Goal: Communication & Community: Participate in discussion

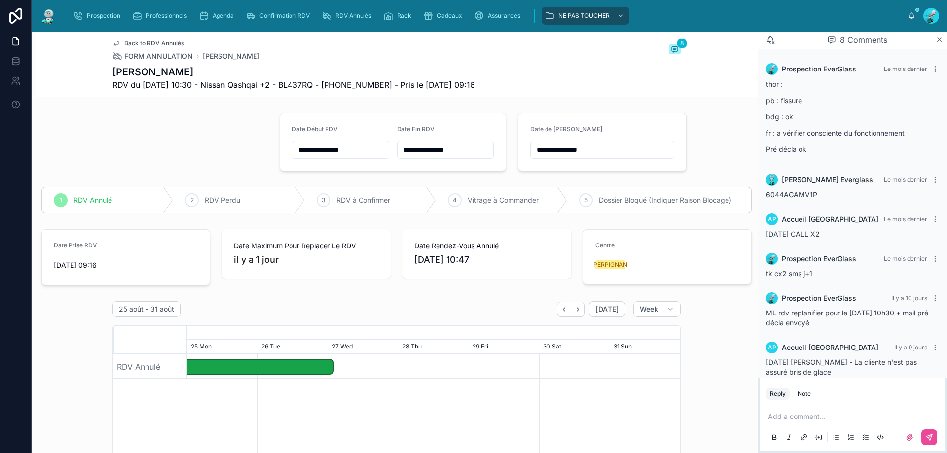
scroll to position [102, 0]
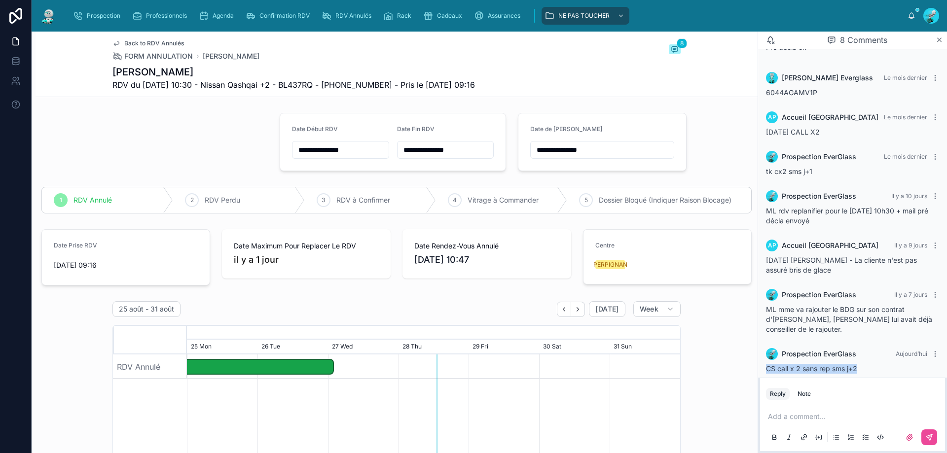
drag, startPoint x: 868, startPoint y: 359, endPoint x: 761, endPoint y: 361, distance: 106.6
click at [761, 361] on div "Prospection EverGlass [DATE] CS call x 2 sans rep sms j+2" at bounding box center [852, 360] width 185 height 37
copy span "CS call x 2 sans rep sms j+2"
click at [935, 351] on icon at bounding box center [935, 351] width 0 height 0
click at [891, 323] on button "Delete comment" at bounding box center [911, 327] width 62 height 12
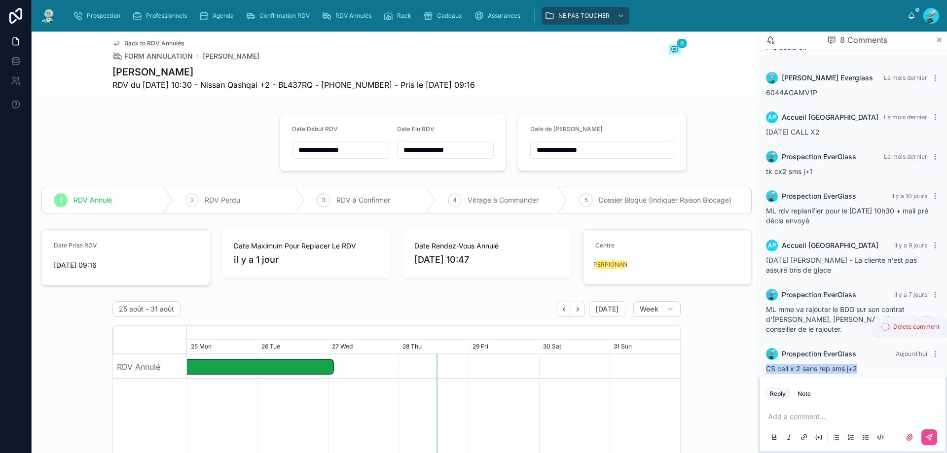
scroll to position [65, 0]
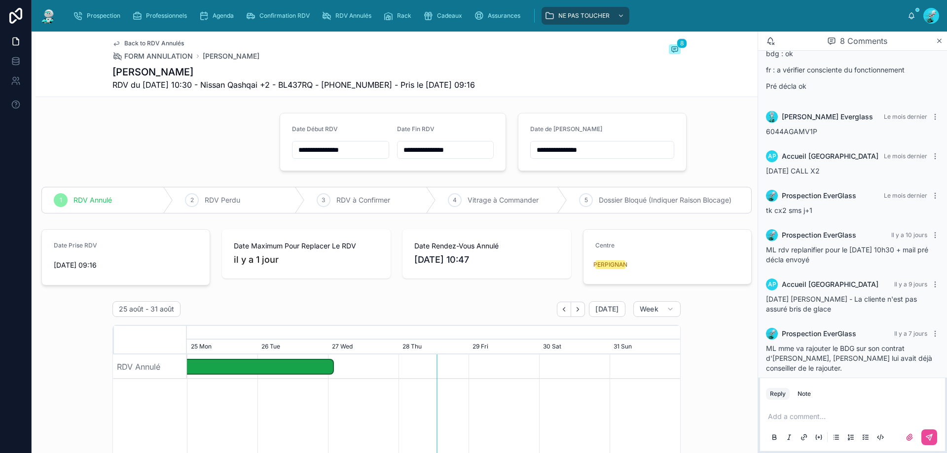
click at [832, 413] on p at bounding box center [854, 417] width 173 height 10
click at [932, 434] on icon at bounding box center [930, 438] width 8 height 8
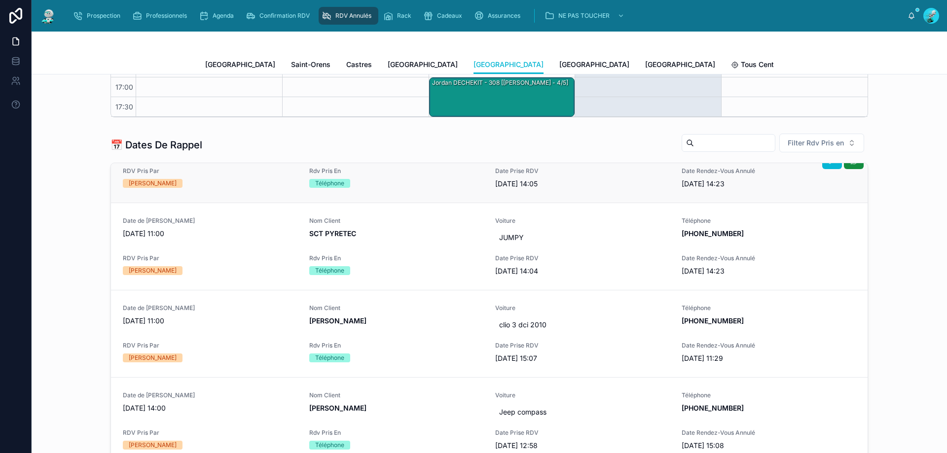
scroll to position [197, 0]
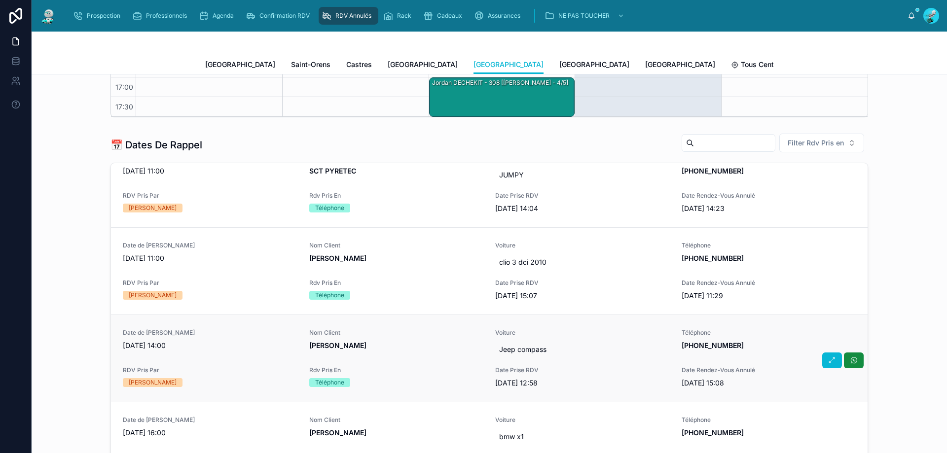
click at [382, 347] on span "[PERSON_NAME]" at bounding box center [396, 346] width 175 height 10
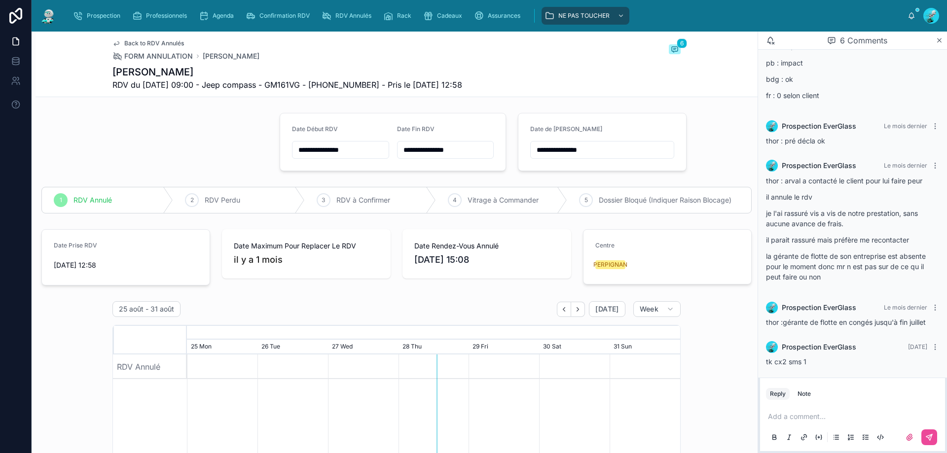
scroll to position [97, 0]
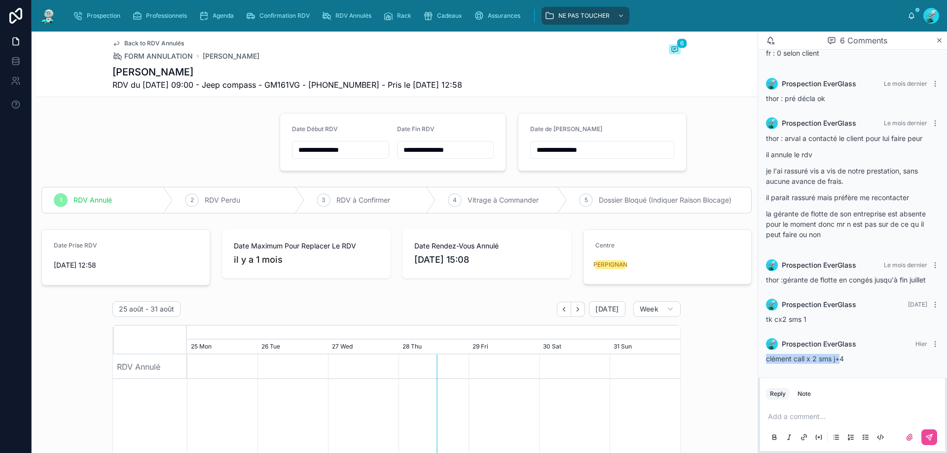
drag, startPoint x: 766, startPoint y: 358, endPoint x: 834, endPoint y: 356, distance: 67.6
click at [840, 356] on span "clément call x 2 sms j+4" at bounding box center [805, 359] width 78 height 8
click at [860, 368] on div "Prospection EverGlass [DATE] clément call x 2 sms j+4" at bounding box center [852, 351] width 185 height 37
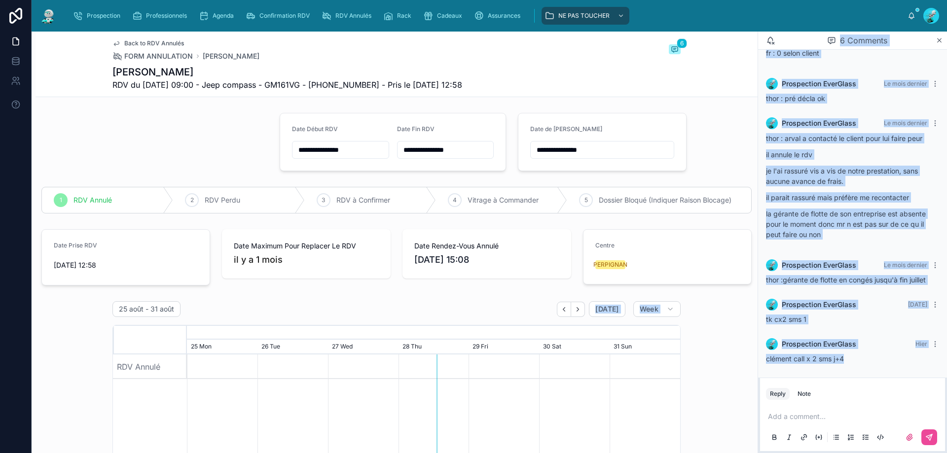
drag, startPoint x: 854, startPoint y: 357, endPoint x: 505, endPoint y: 313, distance: 352.0
click at [505, 314] on div "**********" at bounding box center [490, 243] width 916 height 422
click at [867, 369] on div "Prospection EverGlass [DATE] clément call x 2 sms j+4" at bounding box center [852, 351] width 185 height 37
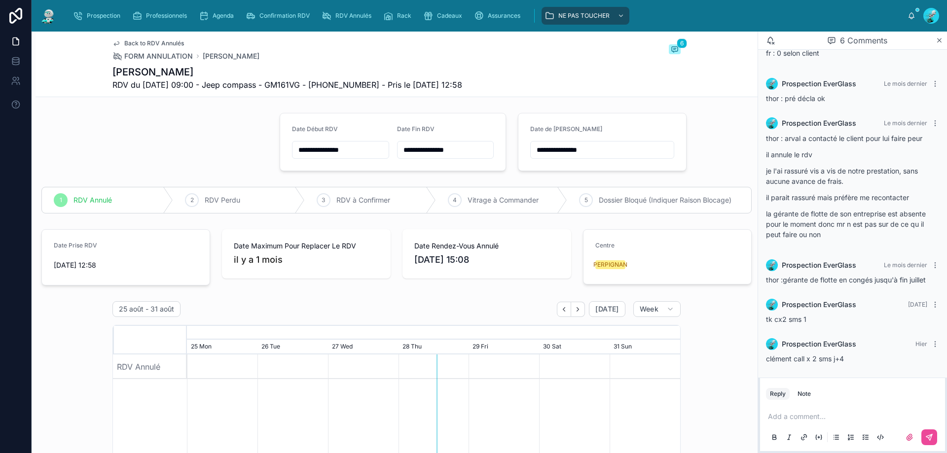
click at [947, 448] on div "Reply Note Add a comment..." at bounding box center [852, 415] width 189 height 75
